Goal: Navigation & Orientation: Find specific page/section

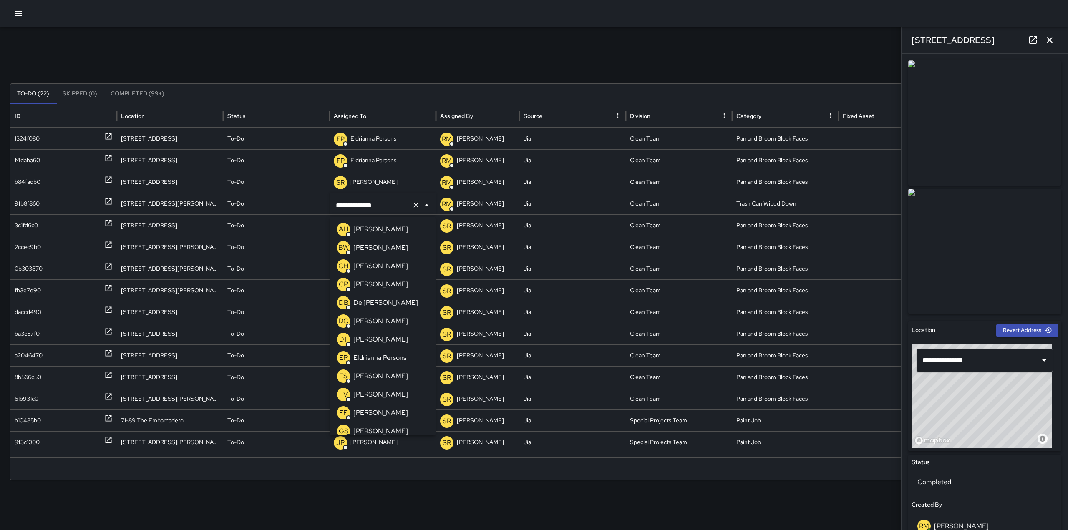
scroll to position [758, 0]
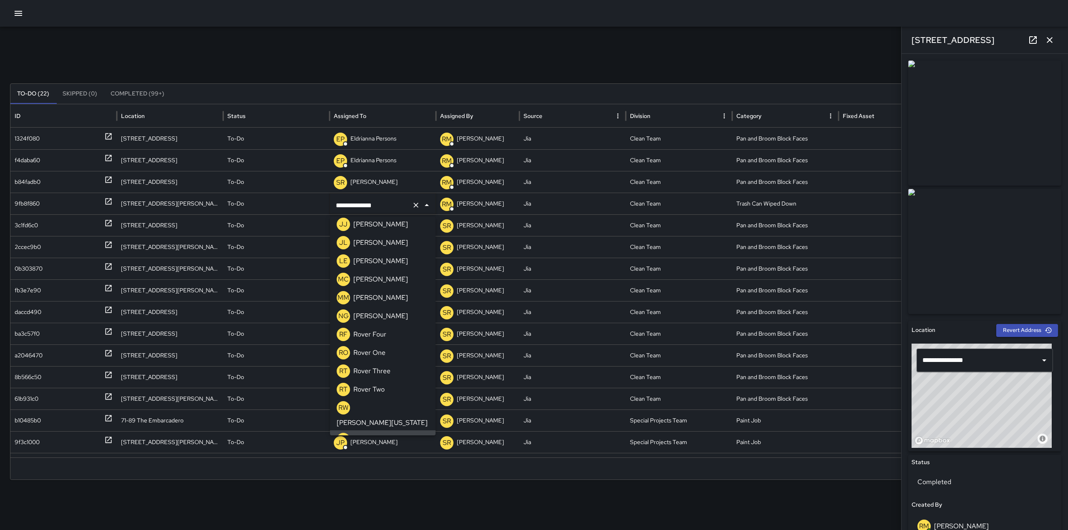
click at [399, 68] on div "Search Search New Task" at bounding box center [534, 65] width 1048 height 17
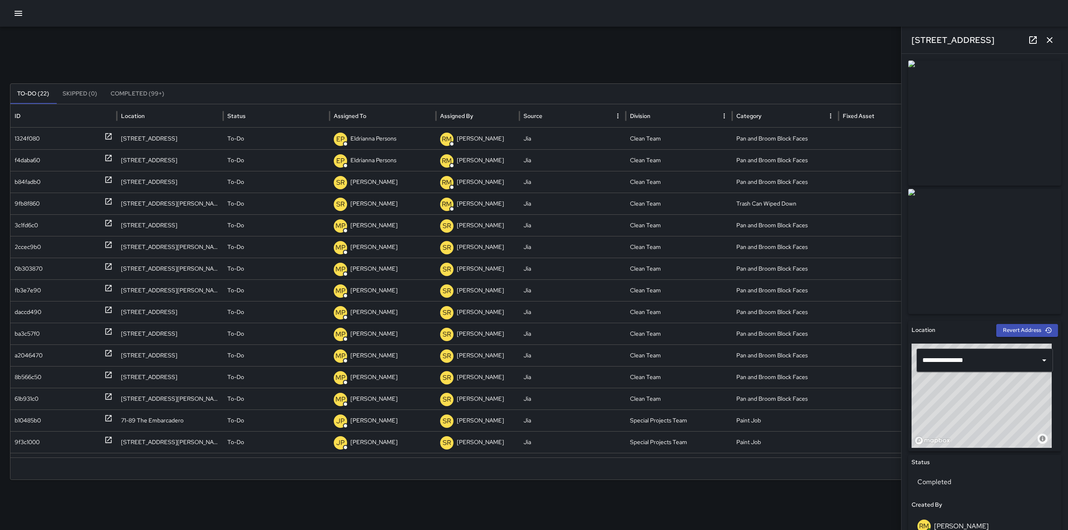
click at [18, 17] on icon "button" at bounding box center [18, 13] width 10 height 10
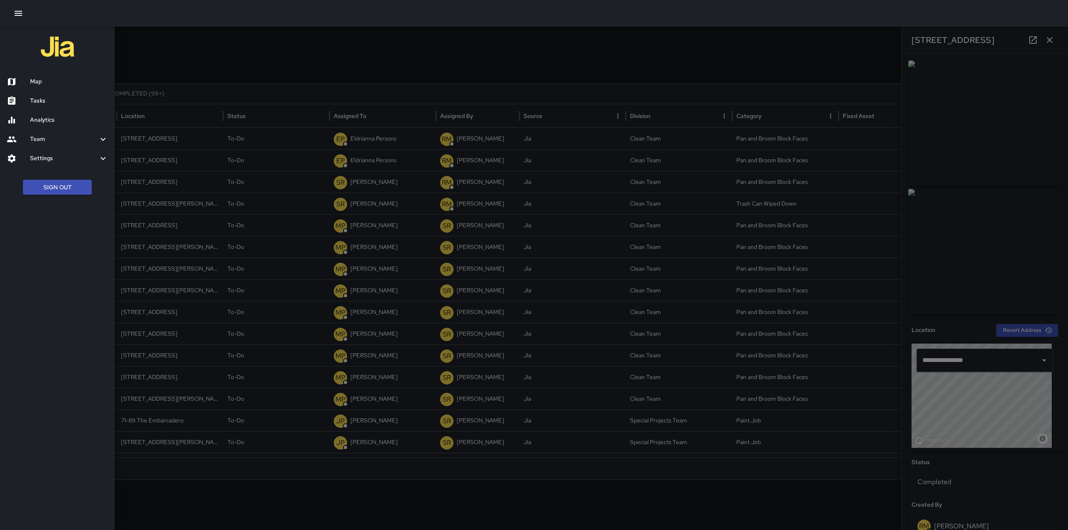
click at [25, 76] on div "Map" at bounding box center [57, 81] width 115 height 19
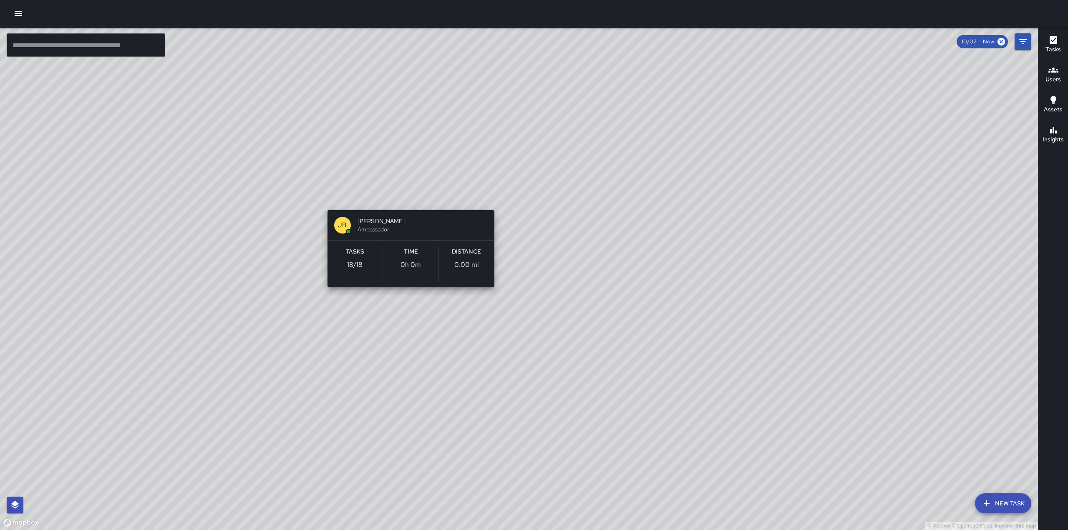
click at [406, 199] on div "© Mapbox © OpenStreetMap Improve this map [PERSON_NAME] Ambassador Tasks 18 / 1…" at bounding box center [519, 279] width 1038 height 504
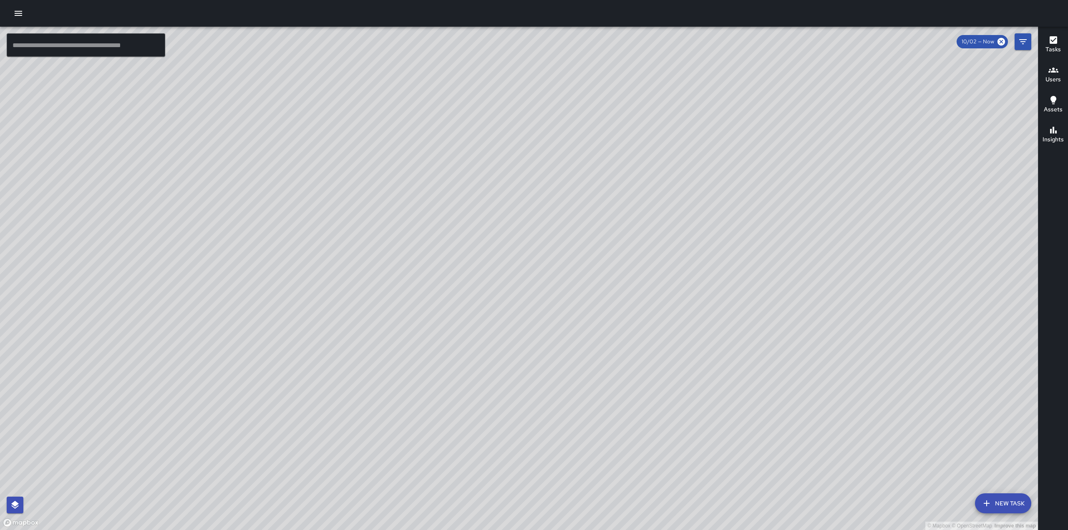
click at [726, 137] on div "© Mapbox © OpenStreetMap Improve this map" at bounding box center [519, 279] width 1038 height 504
drag, startPoint x: 317, startPoint y: 201, endPoint x: 375, endPoint y: 278, distance: 96.5
click at [375, 278] on div "© Mapbox © OpenStreetMap Improve this map" at bounding box center [519, 279] width 1038 height 504
drag, startPoint x: 370, startPoint y: 285, endPoint x: 336, endPoint y: 198, distance: 94.2
click at [336, 198] on div "© Mapbox © OpenStreetMap Improve this map" at bounding box center [519, 279] width 1038 height 504
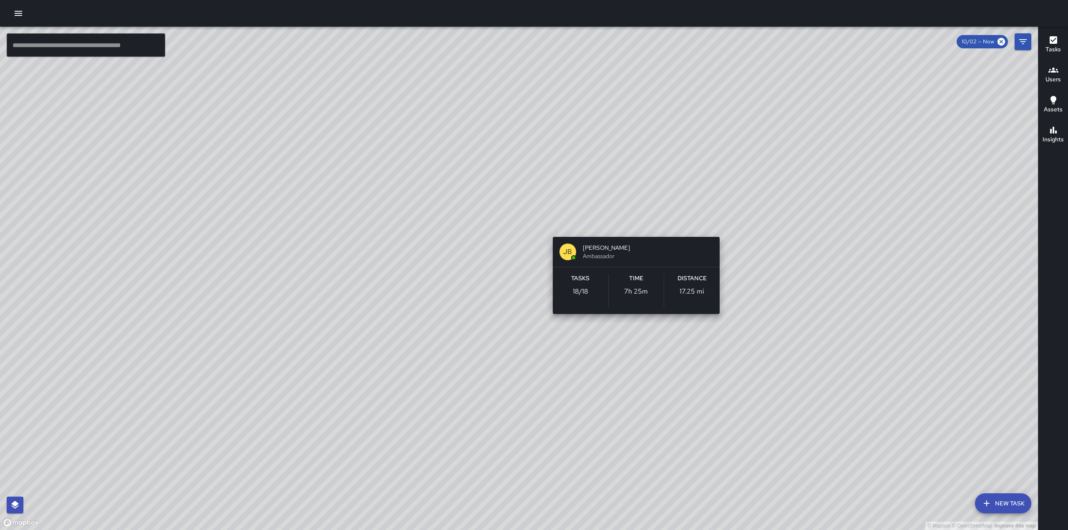
click at [631, 225] on div "© Mapbox © OpenStreetMap Improve this map [PERSON_NAME] Ambassador Tasks 18 / 1…" at bounding box center [519, 279] width 1038 height 504
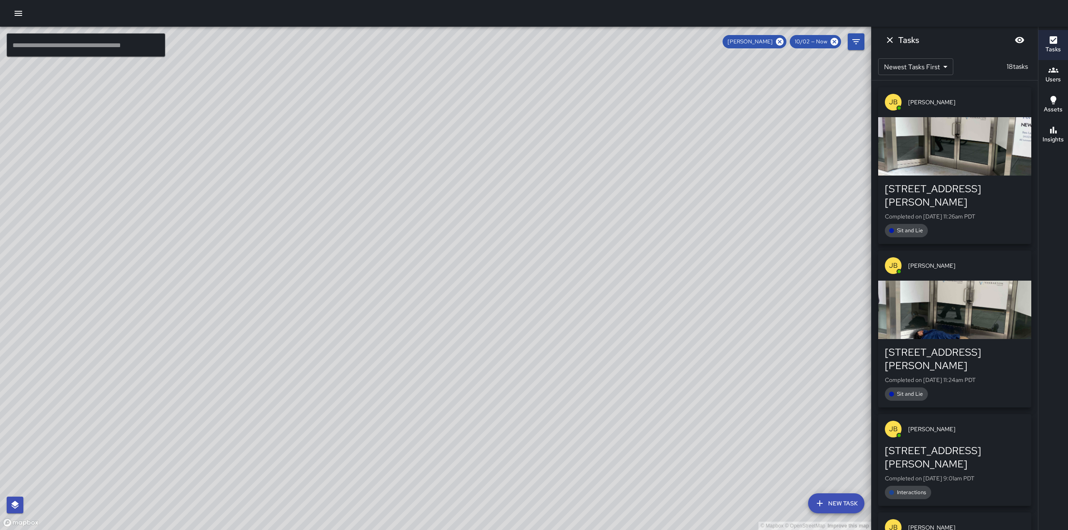
click at [546, 225] on div "© Mapbox © OpenStreetMap Improve this map" at bounding box center [435, 279] width 871 height 504
click at [616, 218] on div "© Mapbox © OpenStreetMap Improve this map [PERSON_NAME] Ambassador Tasks 18 / 1…" at bounding box center [435, 279] width 871 height 504
click at [16, 13] on icon "button" at bounding box center [19, 13] width 8 height 5
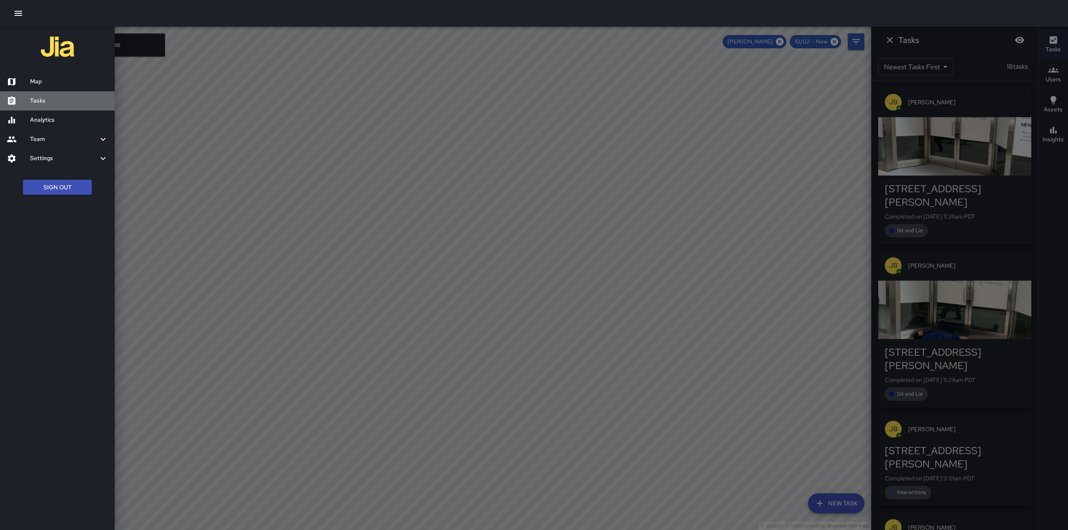
click at [38, 105] on h6 "Tasks" at bounding box center [69, 100] width 78 height 9
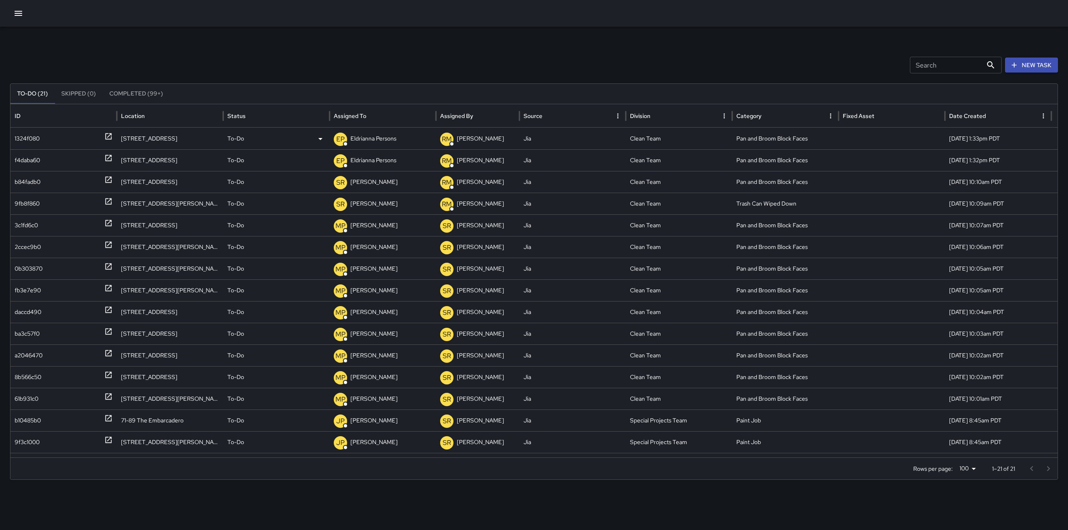
click at [107, 136] on icon at bounding box center [108, 136] width 8 height 8
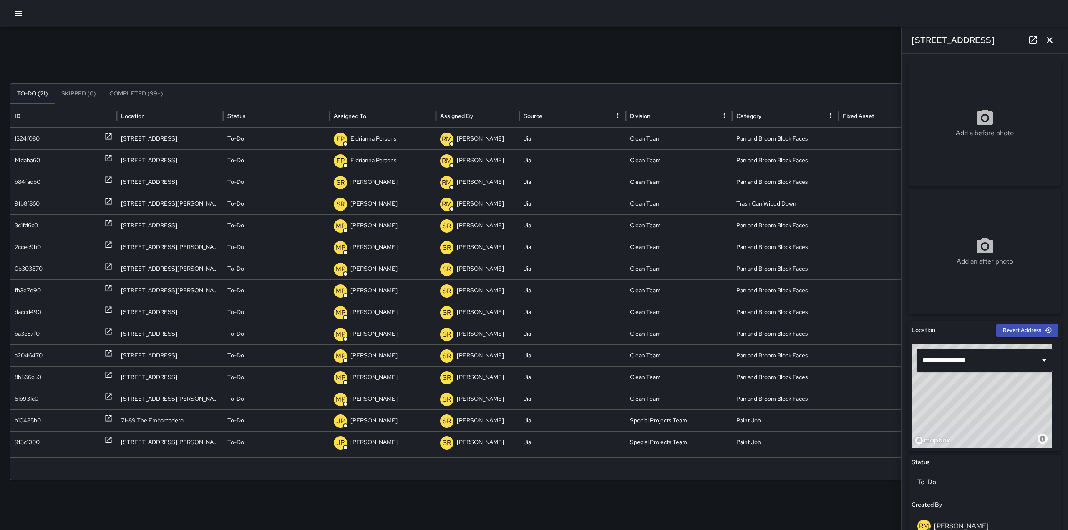
click at [224, 28] on div "Search Search New Task To-Do (21) Skipped (0) Completed (99+) ID Location Statu…" at bounding box center [534, 264] width 1068 height 474
click at [15, 18] on icon "button" at bounding box center [18, 13] width 10 height 10
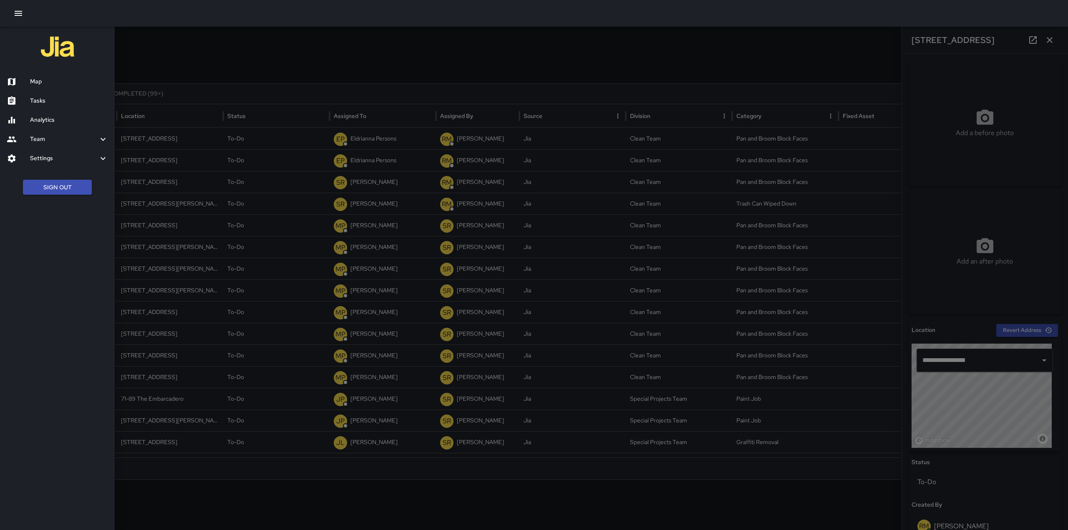
click at [32, 79] on h6 "Map" at bounding box center [69, 81] width 78 height 9
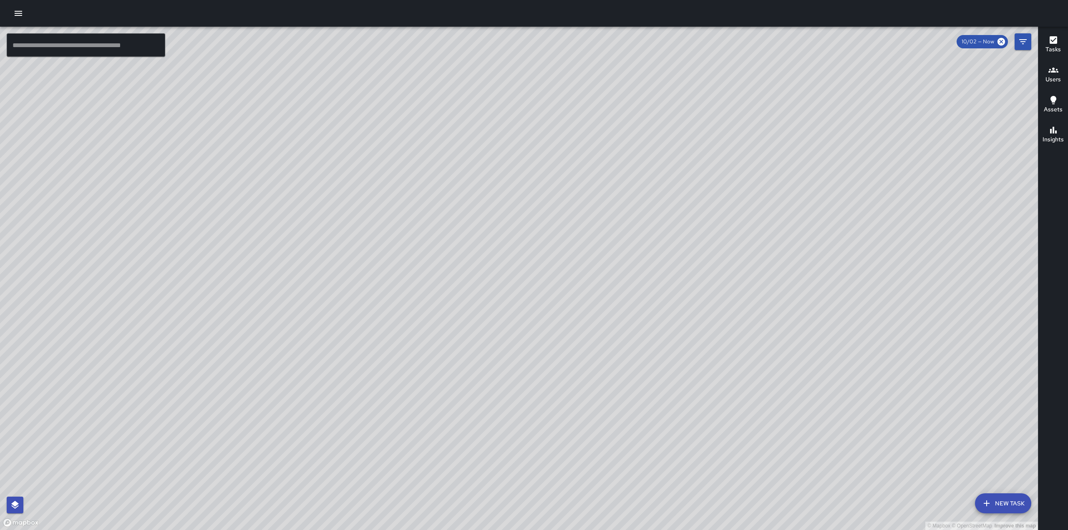
click at [451, 291] on div "© Mapbox © OpenStreetMap Improve this map" at bounding box center [519, 279] width 1038 height 504
click at [461, 293] on div "© Mapbox © OpenStreetMap Improve this map" at bounding box center [519, 279] width 1038 height 504
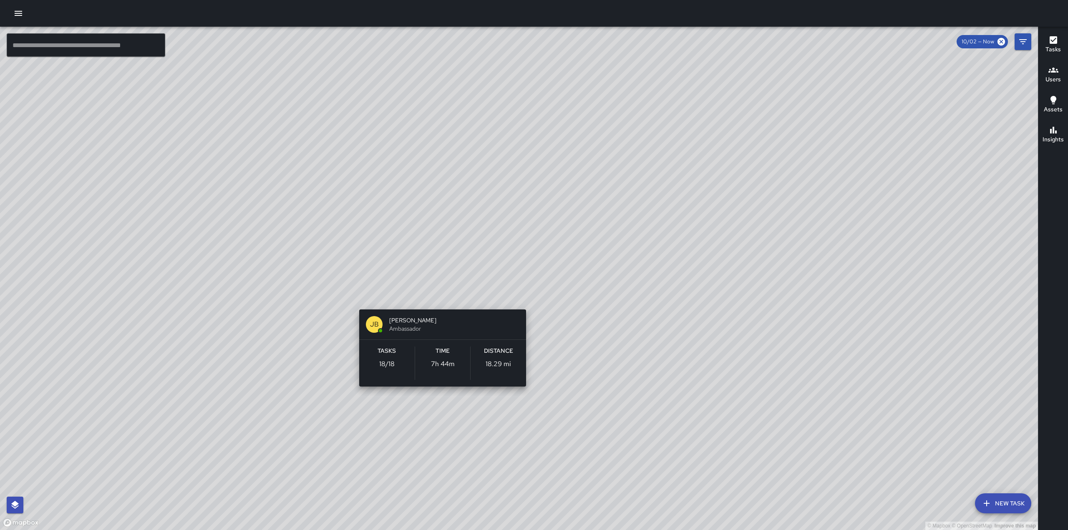
click at [437, 302] on div "© Mapbox © OpenStreetMap Improve this map [PERSON_NAME] Ambassador Tasks 18 / 1…" at bounding box center [519, 279] width 1038 height 504
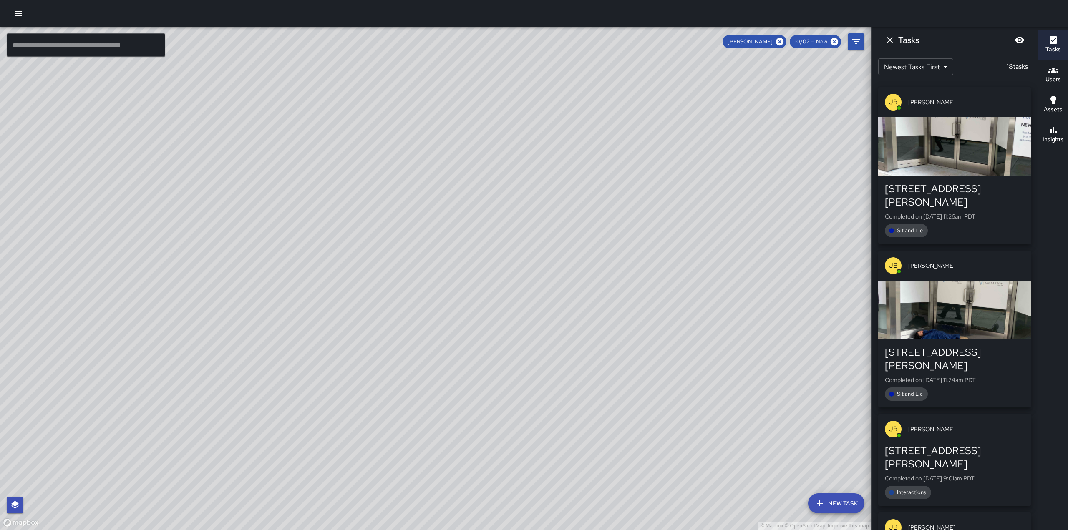
click at [618, 248] on div "© Mapbox © OpenStreetMap Improve this map" at bounding box center [435, 279] width 871 height 504
drag, startPoint x: 615, startPoint y: 248, endPoint x: 0, endPoint y: 446, distance: 645.7
click at [0, 446] on div "© Mapbox © OpenStreetMap Improve this map" at bounding box center [435, 279] width 871 height 504
click at [890, 38] on icon "Dismiss" at bounding box center [890, 40] width 10 height 10
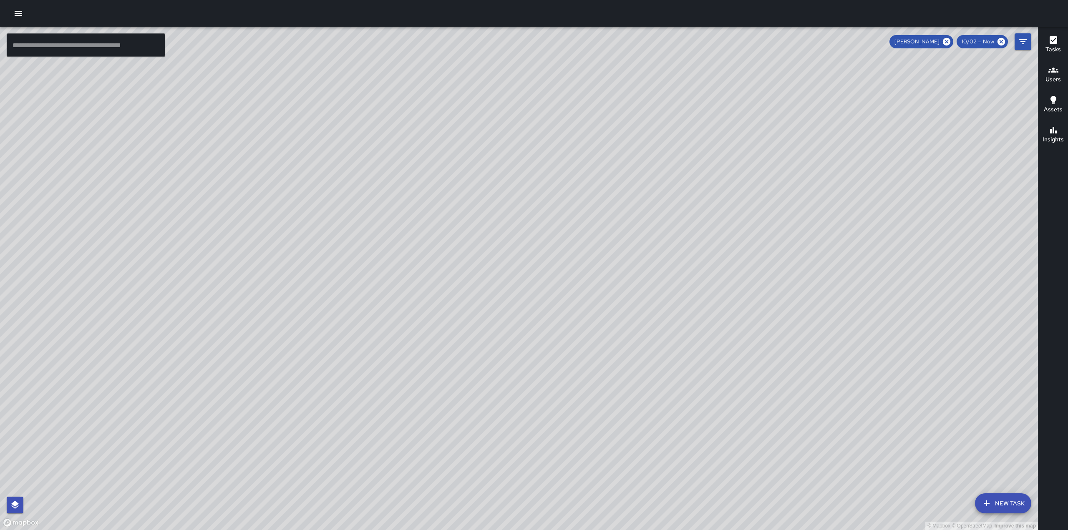
drag, startPoint x: 642, startPoint y: 358, endPoint x: 604, endPoint y: 327, distance: 49.5
click at [604, 327] on div "© Mapbox © OpenStreetMap Improve this map" at bounding box center [519, 279] width 1038 height 504
click at [791, 145] on div "© Mapbox © OpenStreetMap Improve this map [PERSON_NAME] Ambassador Tasks 18 / 1…" at bounding box center [519, 279] width 1038 height 504
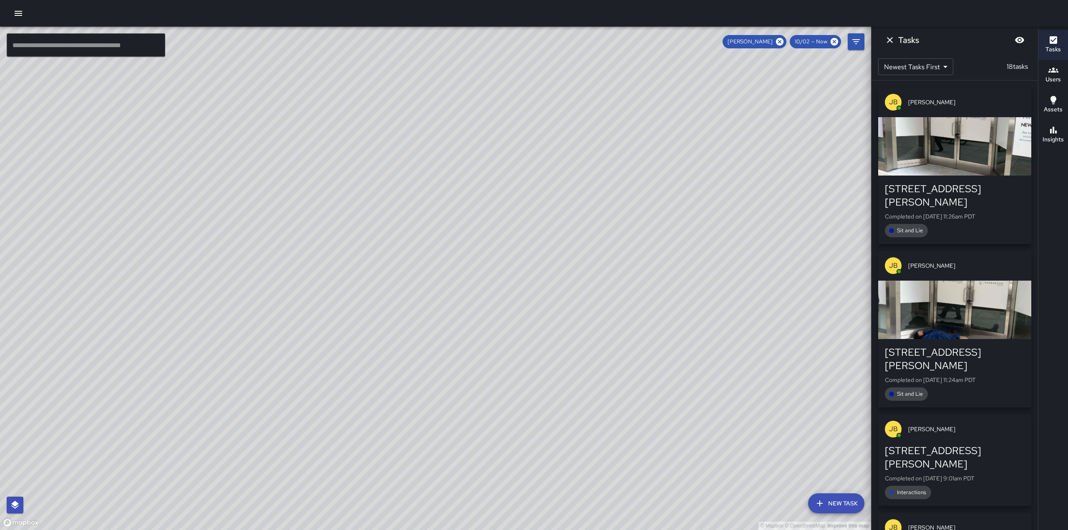
click at [774, 117] on div "© Mapbox © OpenStreetMap Improve this map" at bounding box center [435, 279] width 871 height 504
click at [894, 41] on icon "Dismiss" at bounding box center [890, 40] width 10 height 10
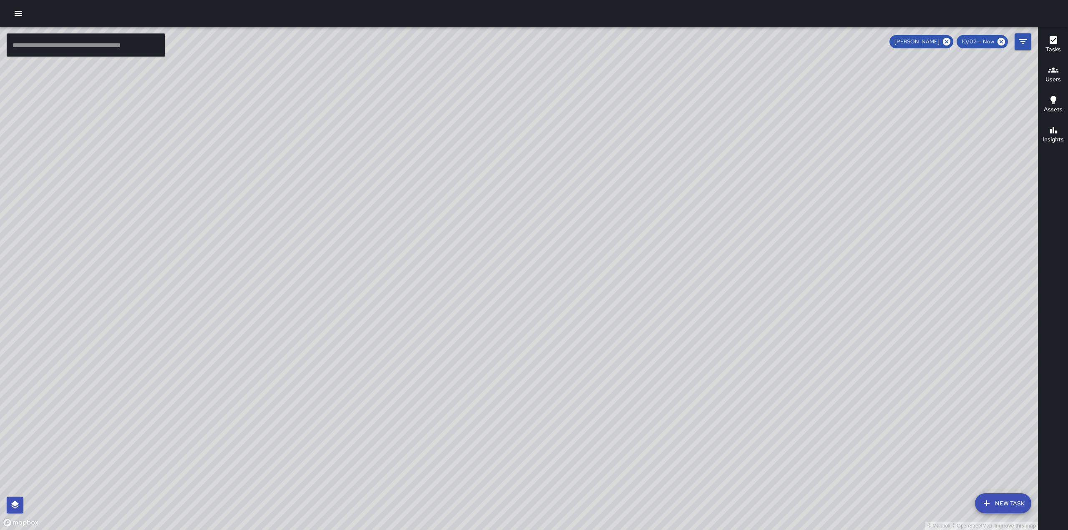
drag, startPoint x: 718, startPoint y: 253, endPoint x: 743, endPoint y: 170, distance: 87.2
click at [743, 170] on div "© Mapbox © OpenStreetMap Improve this map" at bounding box center [519, 279] width 1038 height 504
drag, startPoint x: 605, startPoint y: 165, endPoint x: 627, endPoint y: 258, distance: 95.5
click at [627, 258] on div "© Mapbox © OpenStreetMap Improve this map" at bounding box center [519, 279] width 1038 height 504
drag, startPoint x: 621, startPoint y: 255, endPoint x: 644, endPoint y: 174, distance: 84.6
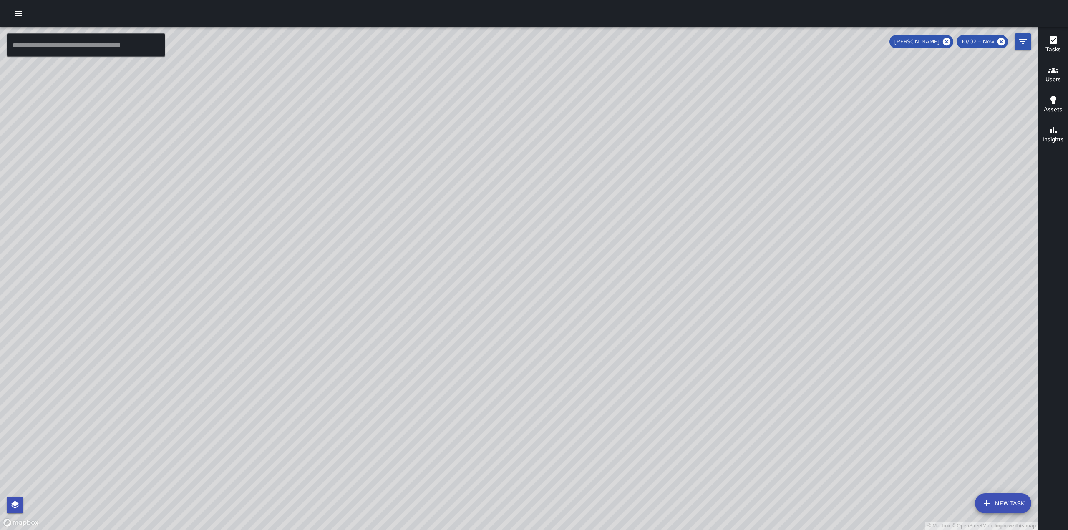
click at [644, 174] on div "© Mapbox © OpenStreetMap Improve this map" at bounding box center [519, 279] width 1038 height 504
click at [17, 14] on icon "button" at bounding box center [18, 13] width 10 height 10
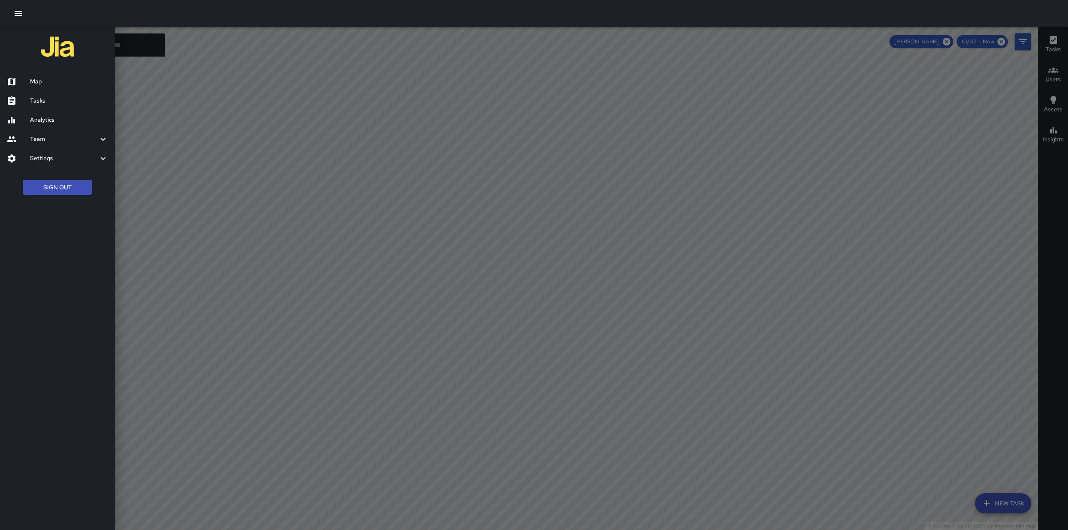
click at [35, 102] on h6 "Tasks" at bounding box center [69, 100] width 78 height 9
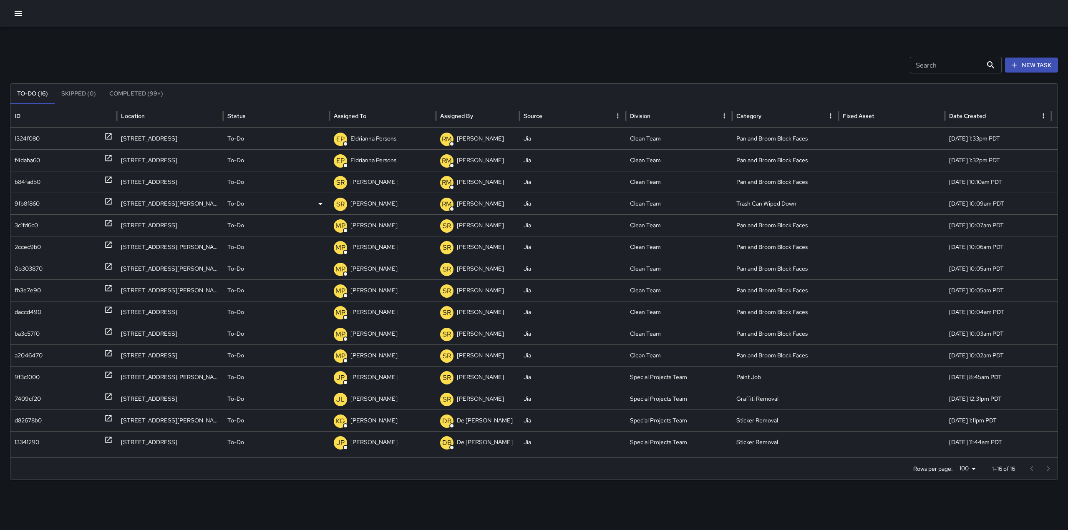
scroll to position [16, 0]
